Goal: Navigation & Orientation: Find specific page/section

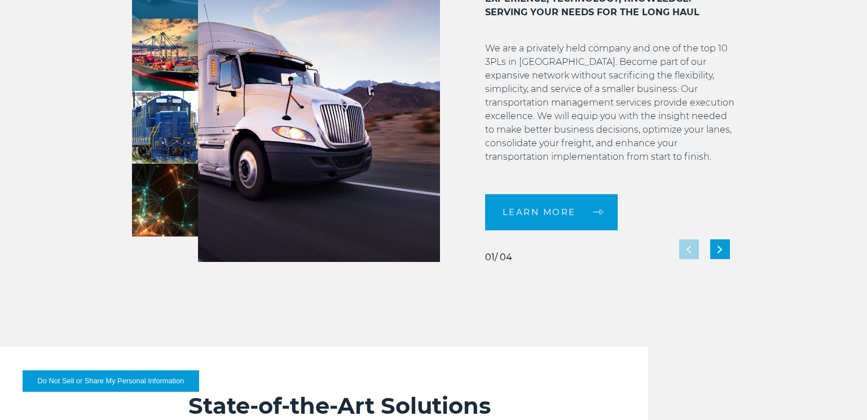
scroll to position [1004, 0]
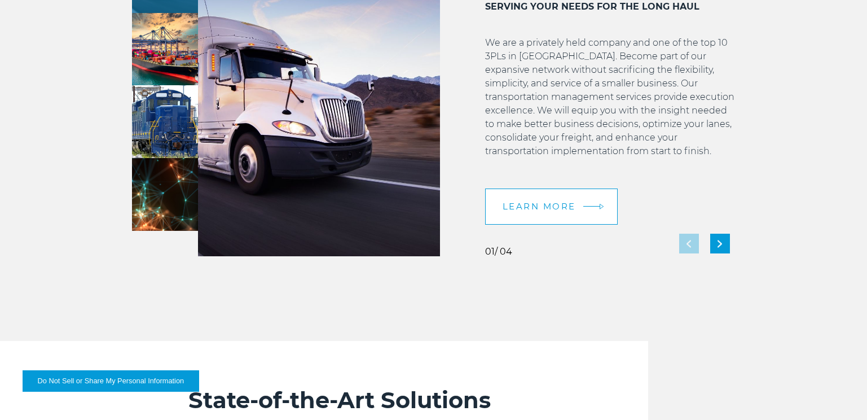
click at [531, 209] on span "LEARN MORE" at bounding box center [539, 206] width 73 height 8
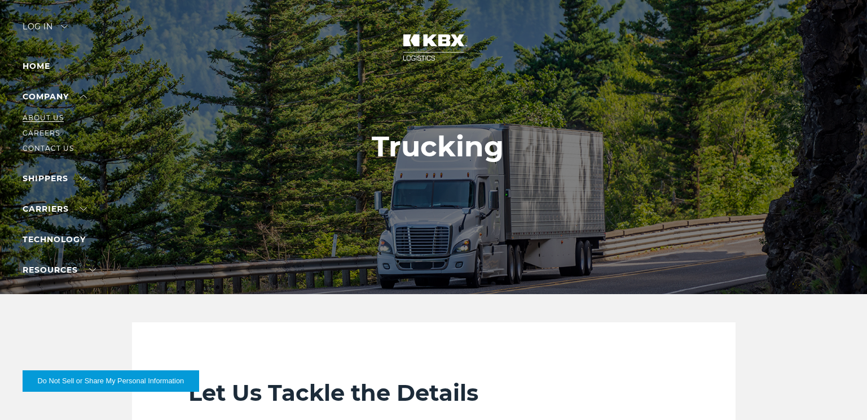
click at [62, 116] on link "About Us" at bounding box center [43, 117] width 41 height 8
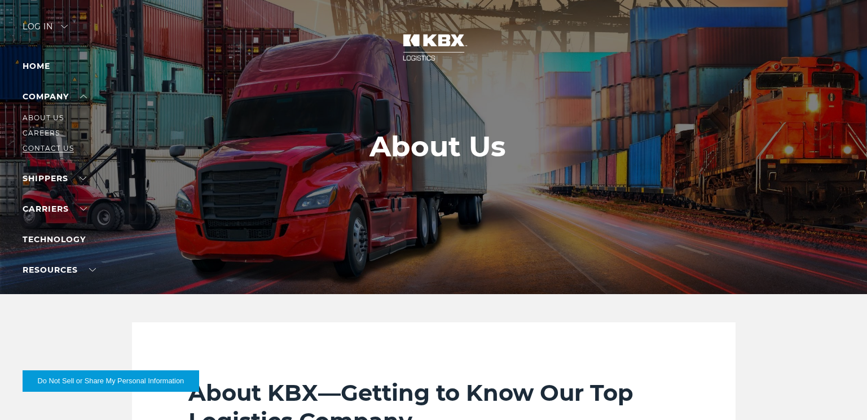
click at [59, 148] on link "Contact Us" at bounding box center [48, 148] width 51 height 8
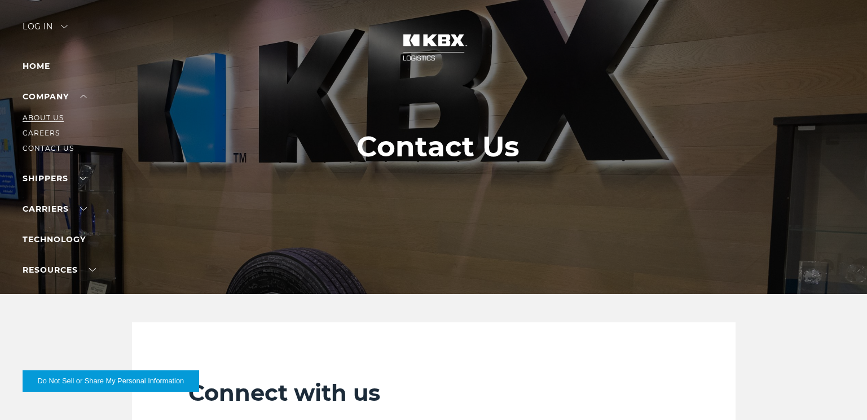
click at [47, 116] on link "About Us" at bounding box center [43, 117] width 41 height 8
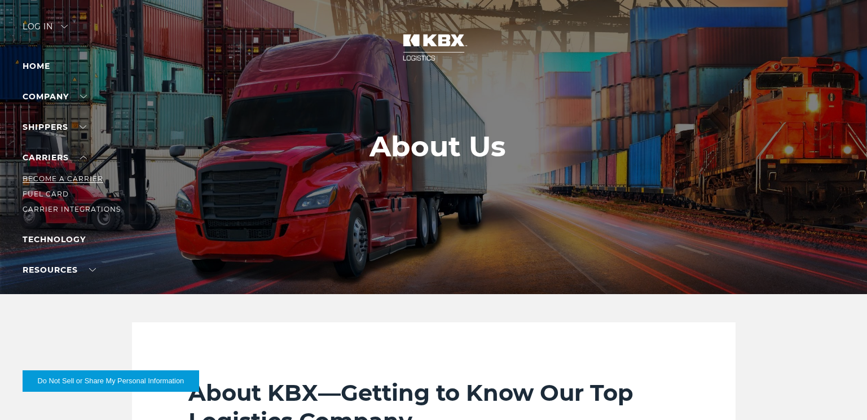
click at [87, 177] on link "Become a Carrier" at bounding box center [63, 178] width 81 height 8
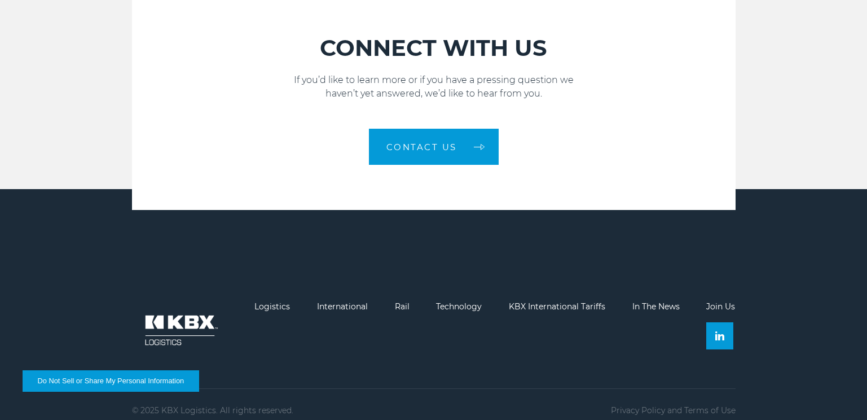
scroll to position [1623, 0]
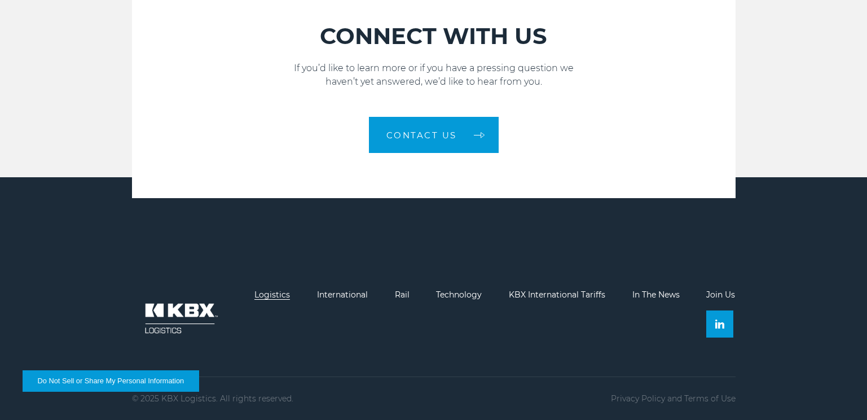
click at [275, 294] on link "Logistics" at bounding box center [272, 294] width 36 height 10
